Goal: Task Accomplishment & Management: Complete application form

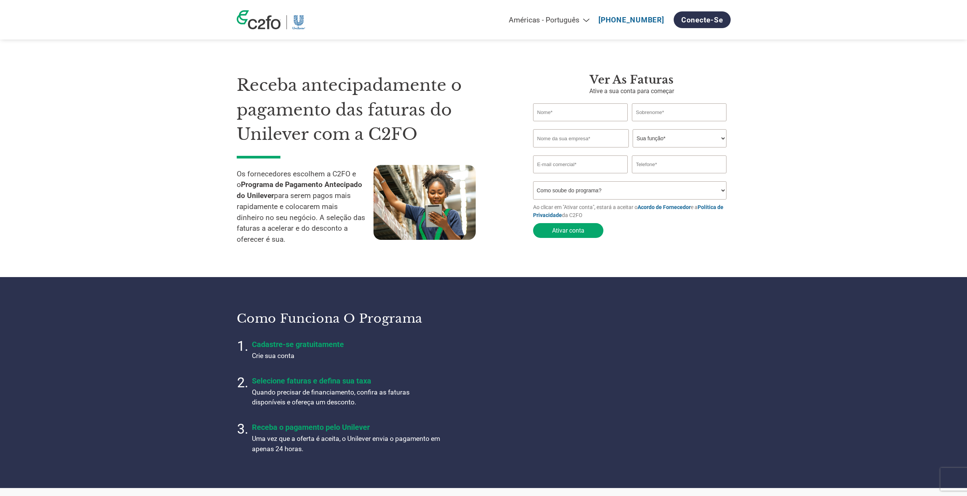
select select "pt"
click at [570, 232] on button "Ativar conta" at bounding box center [568, 230] width 70 height 15
click at [714, 245] on div "Ver as faturas Ative a sua conta para começar Invalid first name or first name …" at bounding box center [631, 163] width 197 height 180
click at [617, 16] on link "[PHONE_NUMBER]" at bounding box center [631, 20] width 66 height 9
click at [712, 209] on link "Política de Privacidade" at bounding box center [628, 211] width 190 height 14
